Goal: Task Accomplishment & Management: Complete application form

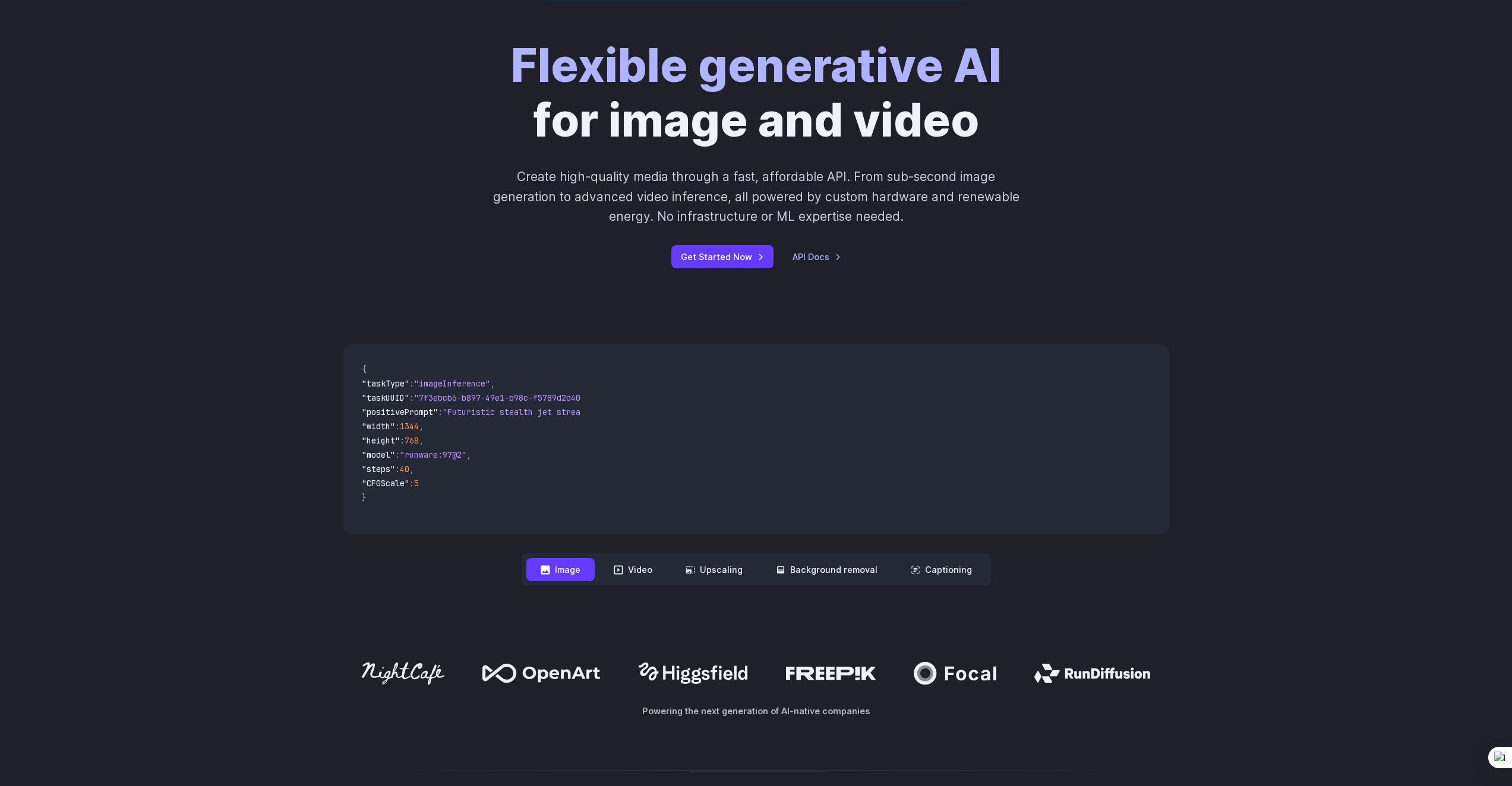
scroll to position [178, 0]
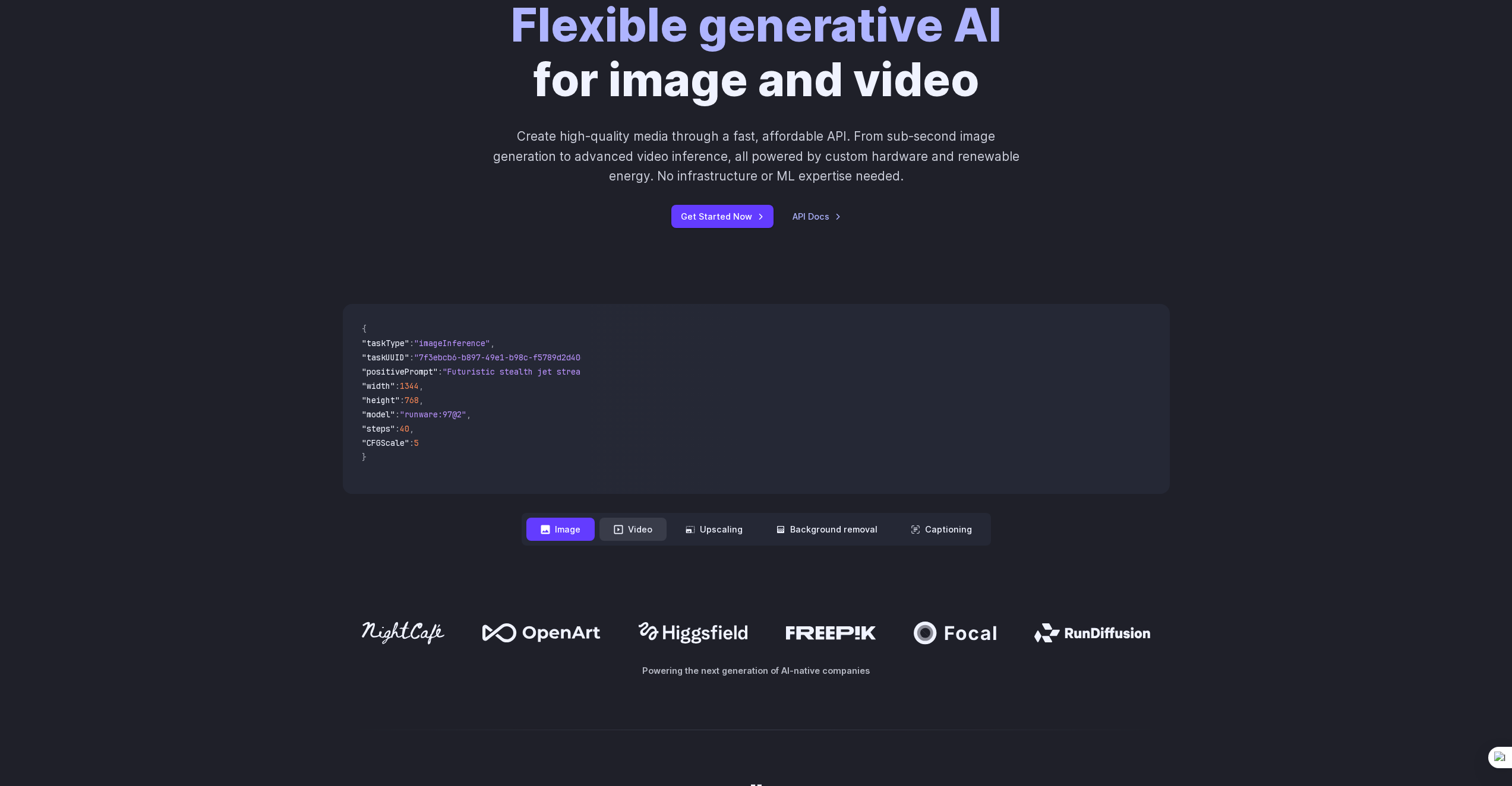
click at [649, 521] on button "Video" at bounding box center [632, 529] width 67 height 23
click at [707, 539] on button "Upscaling" at bounding box center [714, 529] width 85 height 23
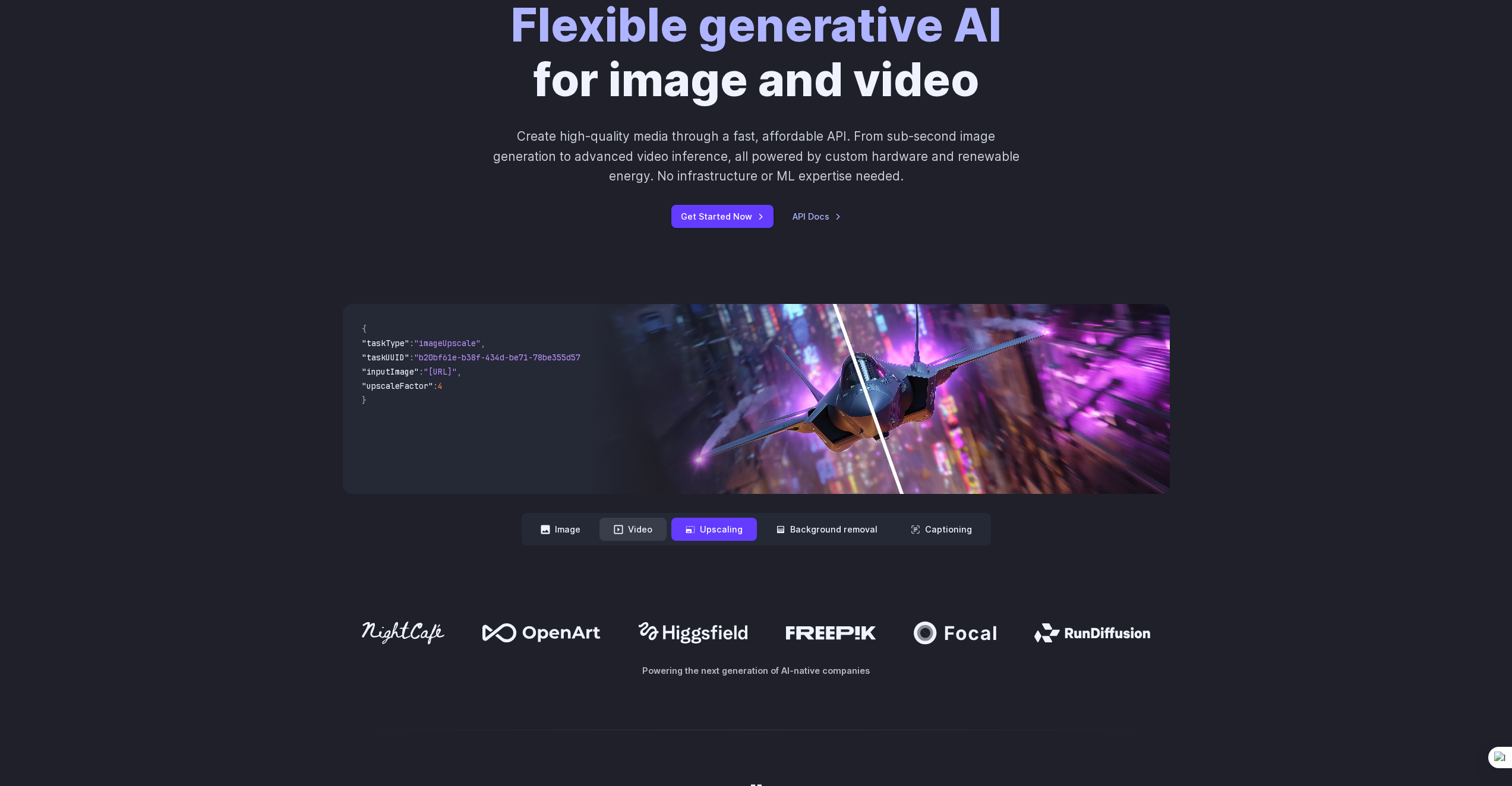
click at [662, 528] on button "Video" at bounding box center [632, 529] width 67 height 23
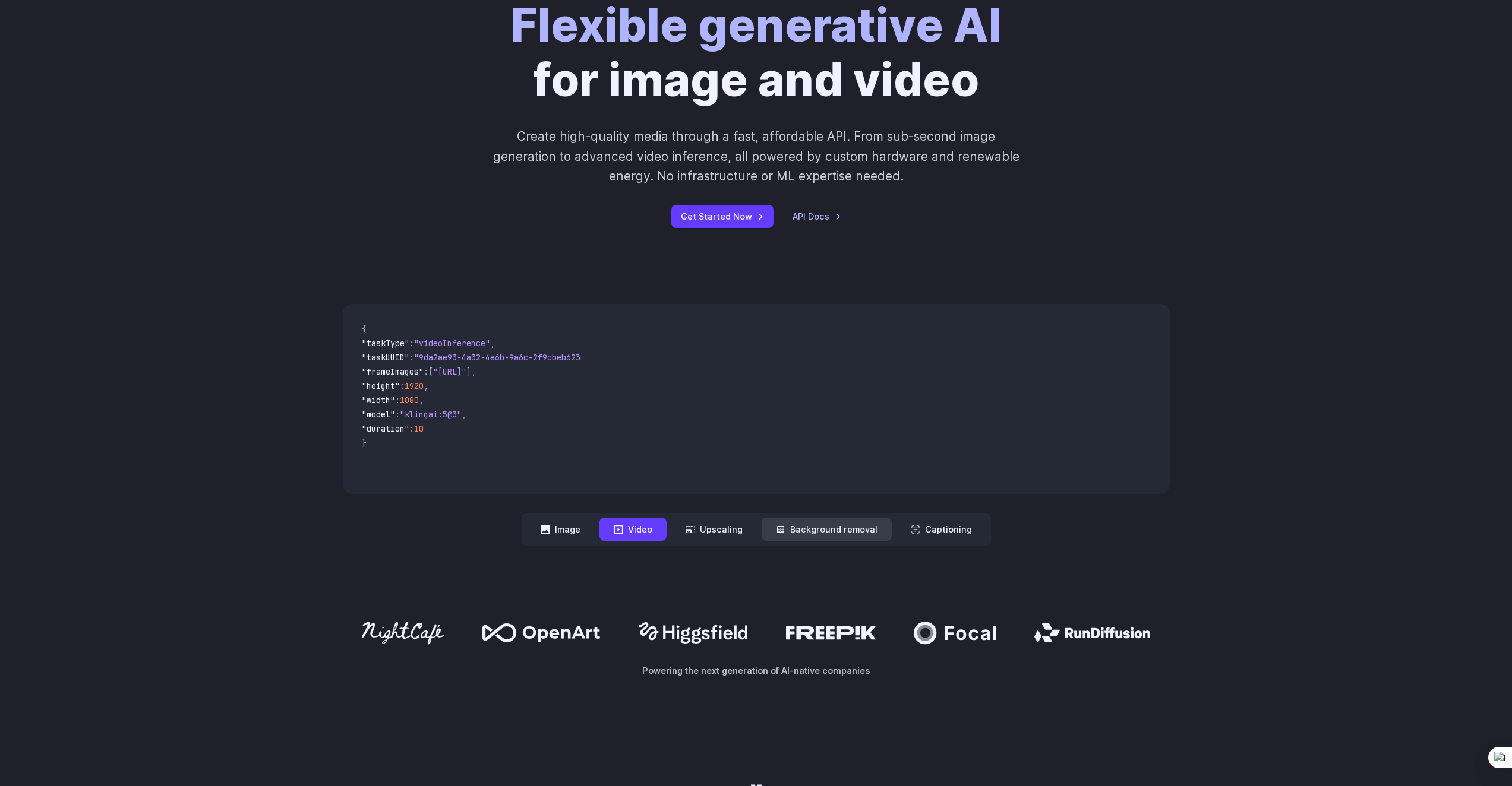
click at [804, 532] on button "Background removal" at bounding box center [827, 529] width 130 height 23
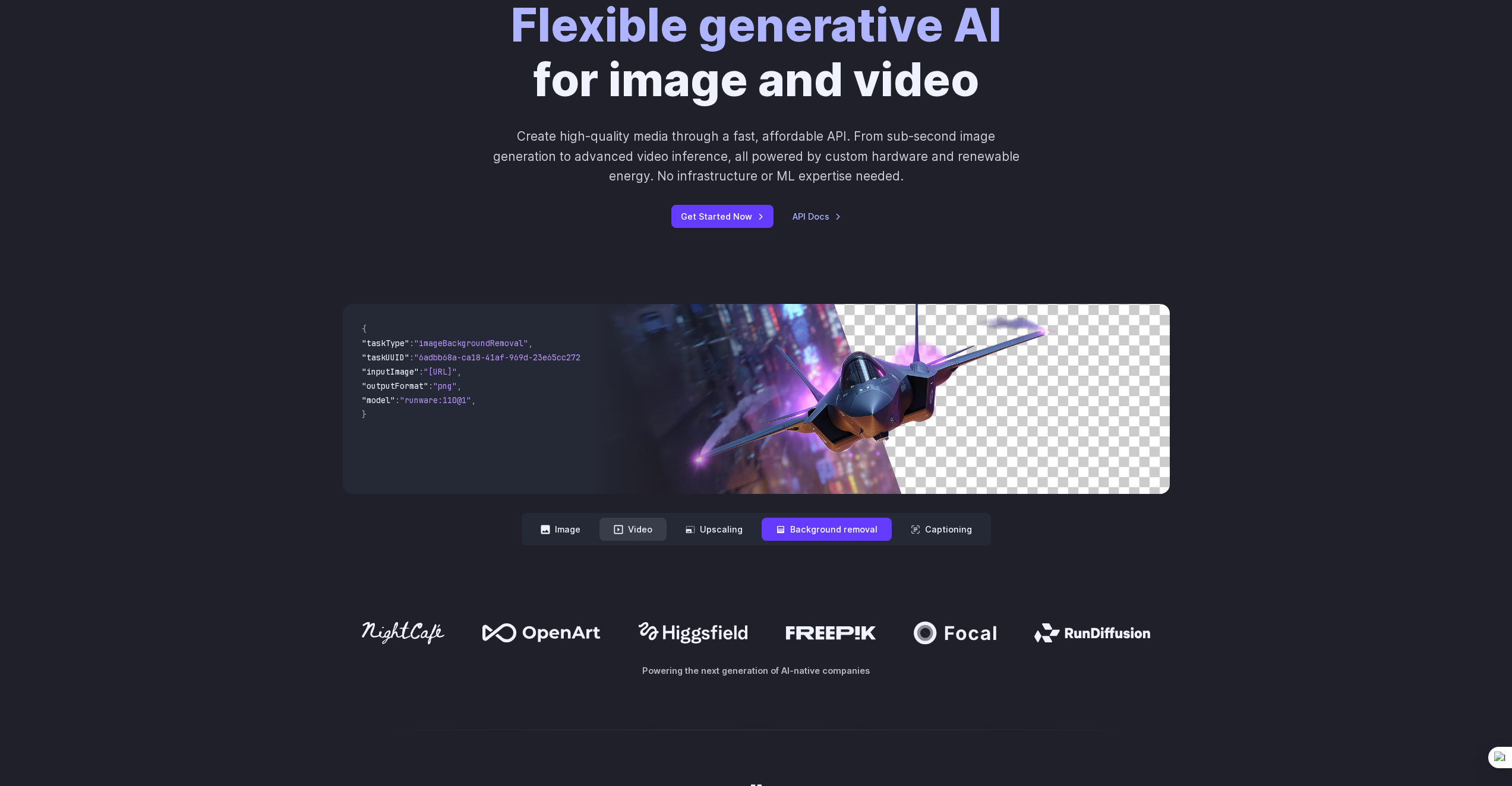
click at [649, 529] on button "Video" at bounding box center [632, 529] width 67 height 23
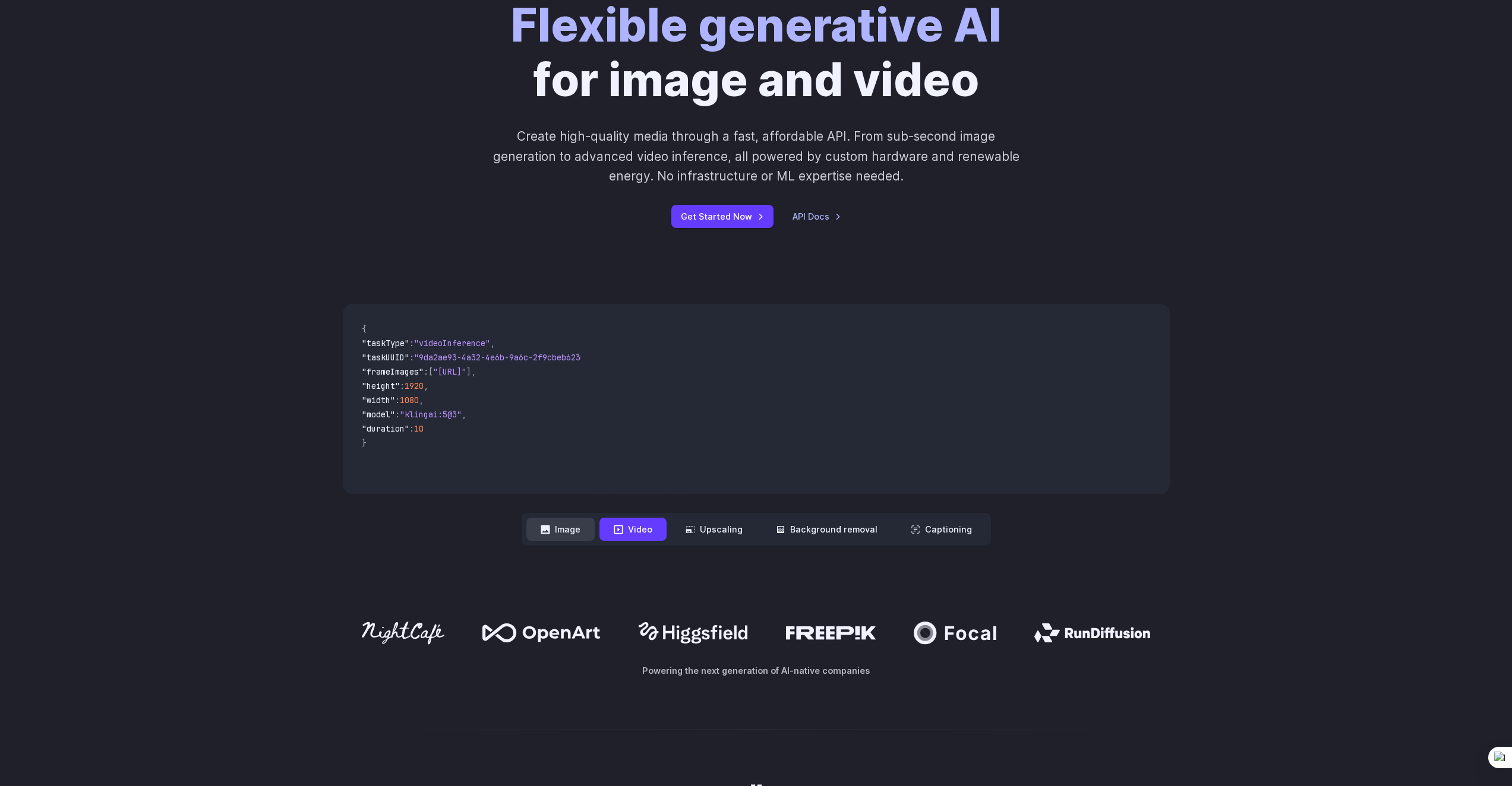
click at [567, 527] on button "Image" at bounding box center [561, 529] width 69 height 23
click at [632, 530] on button "Video" at bounding box center [632, 529] width 67 height 23
click at [910, 539] on button "Captioning" at bounding box center [942, 529] width 90 height 23
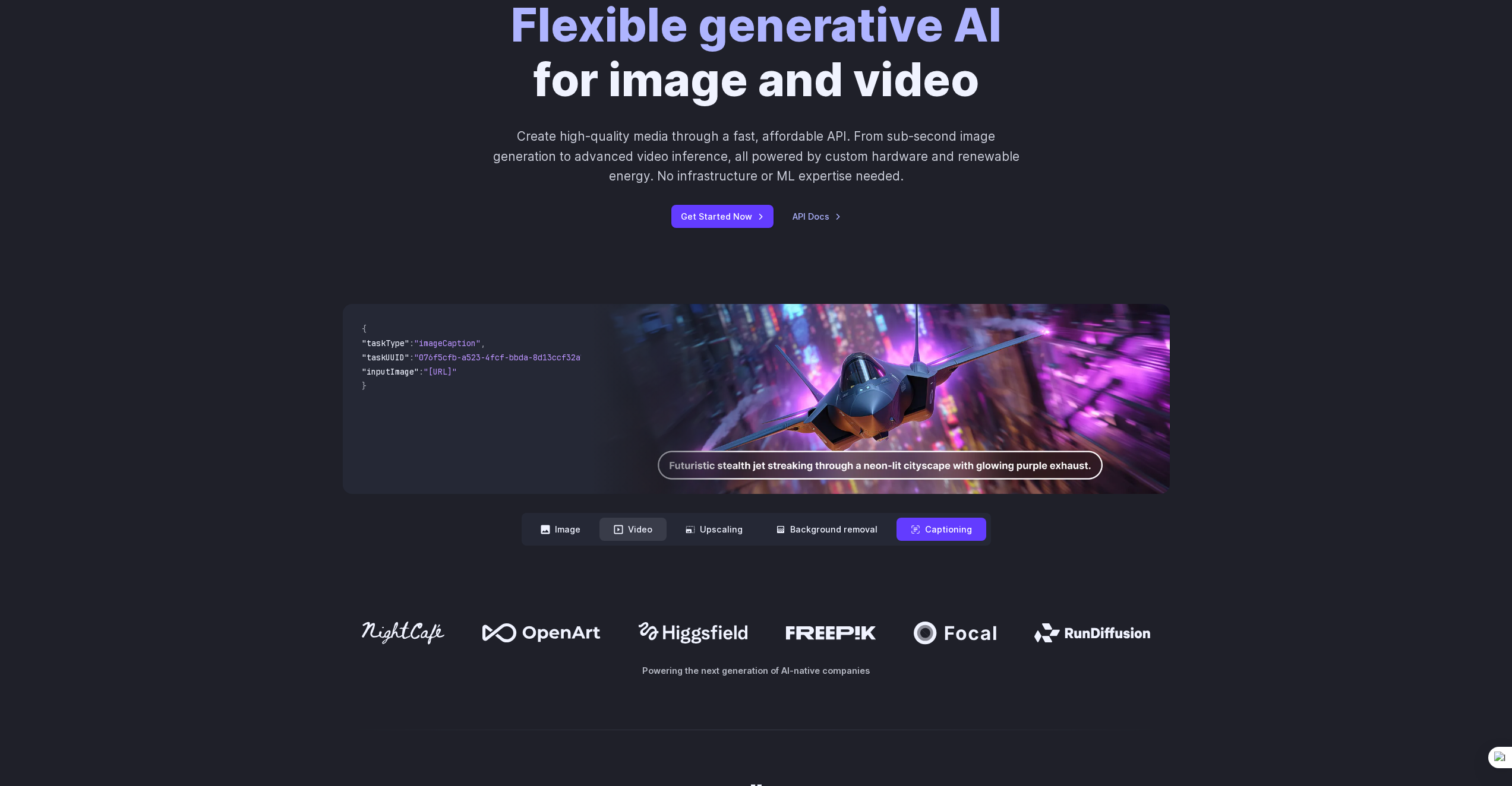
click at [636, 530] on button "Video" at bounding box center [632, 529] width 67 height 23
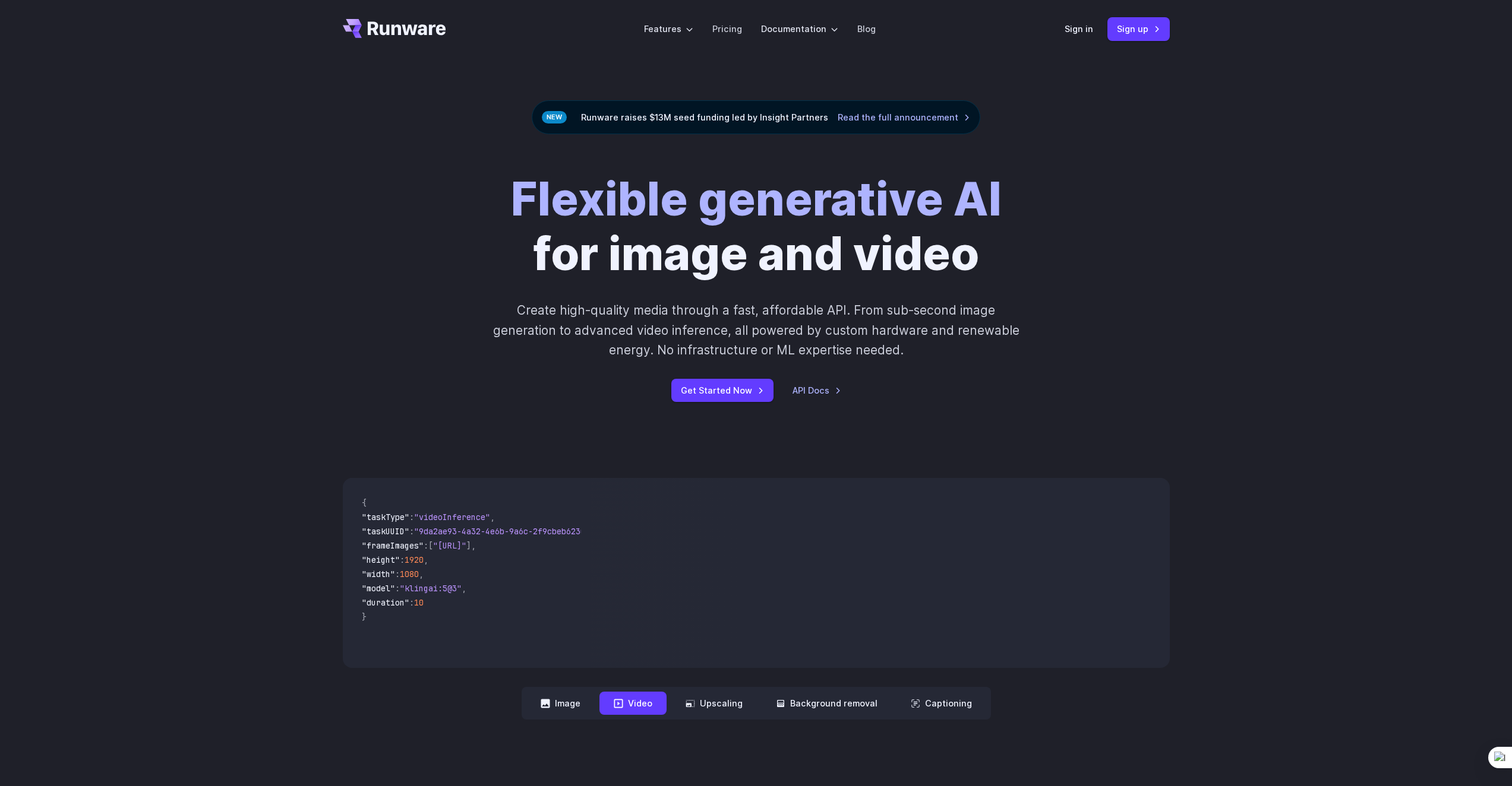
scroll to position [0, 0]
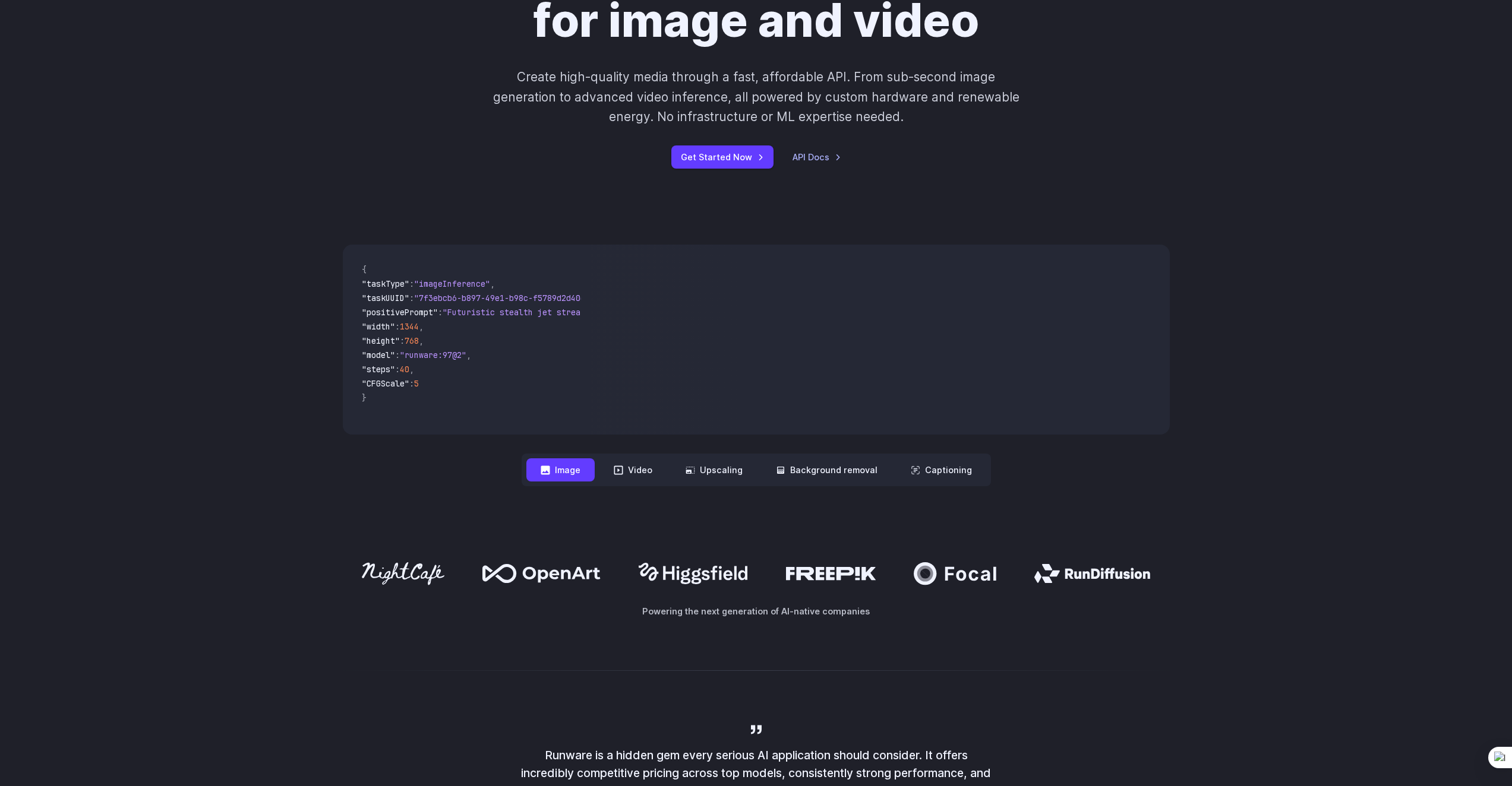
click at [410, 423] on code "{ "taskType" : "imageInference" , "taskUUID" : "7f3ebcb6-b897-49e1-b98c-f5789d2…" at bounding box center [467, 339] width 230 height 171
click at [745, 162] on link "Get Started Now" at bounding box center [722, 156] width 102 height 23
